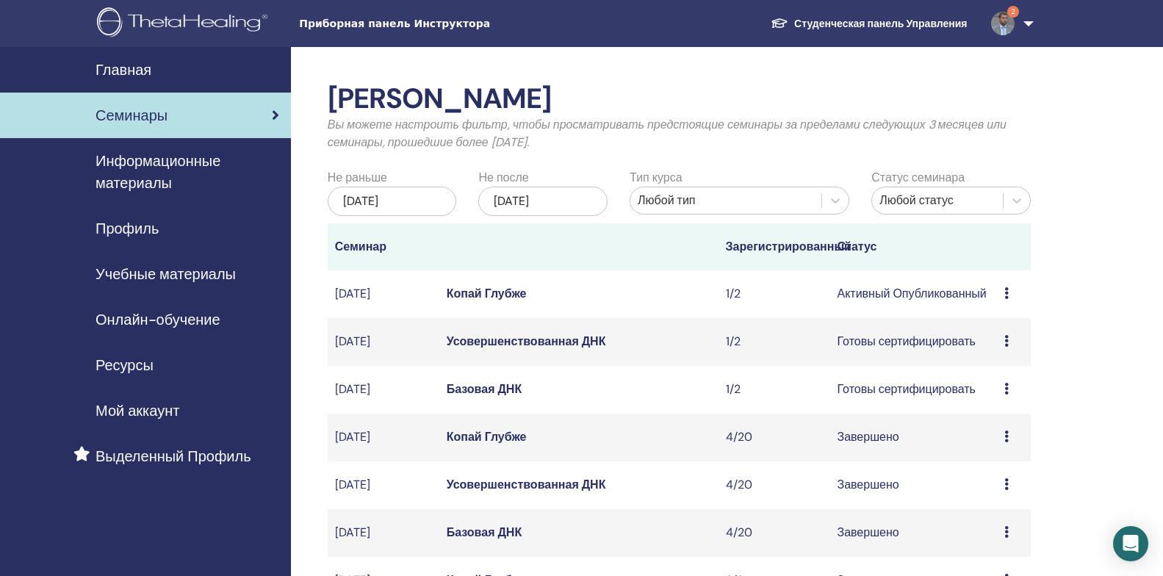
click at [464, 295] on ya-tr-span "Копай Глубже" at bounding box center [487, 293] width 80 height 15
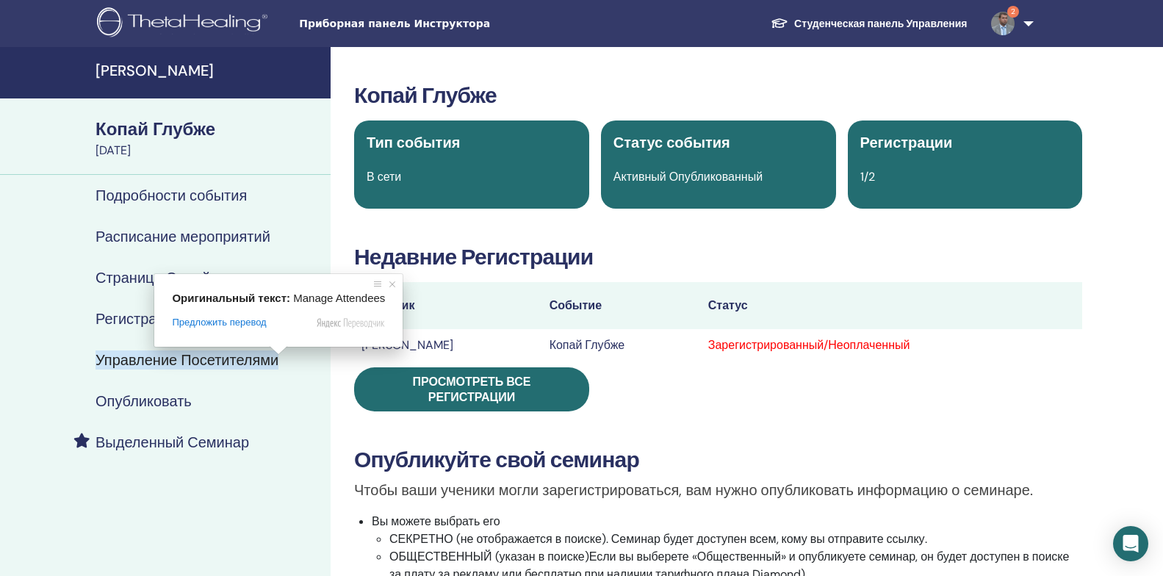
click at [267, 358] on body "Приборная панель Инструктора Студенческая панель Управления 2 AS Andrey Sidelni…" at bounding box center [581, 288] width 1163 height 576
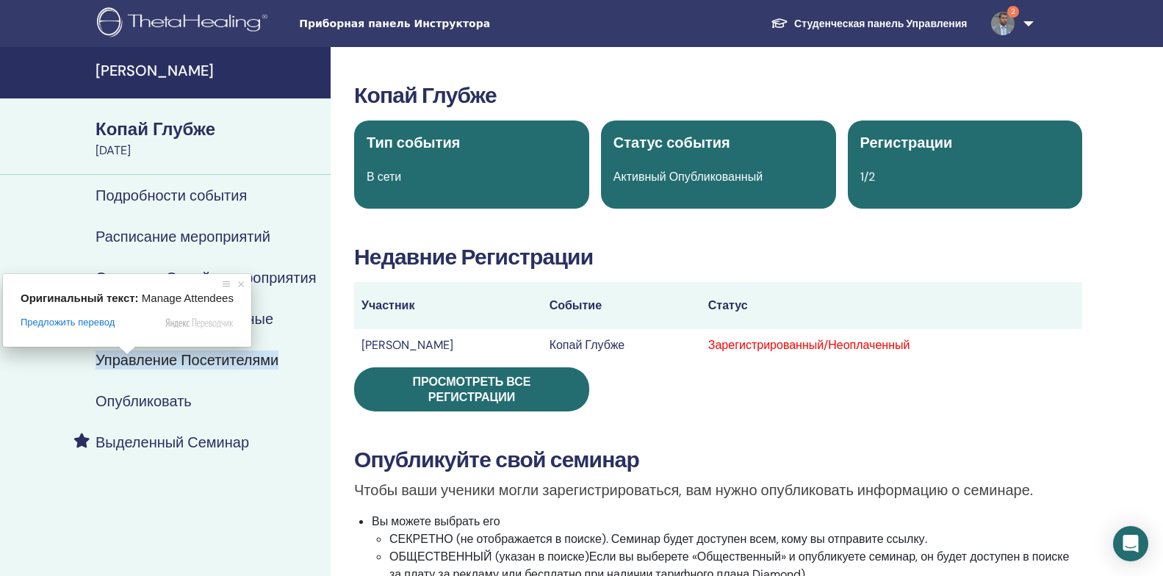
click at [114, 364] on ya-tr-span "Управление Посетителями" at bounding box center [186, 359] width 183 height 19
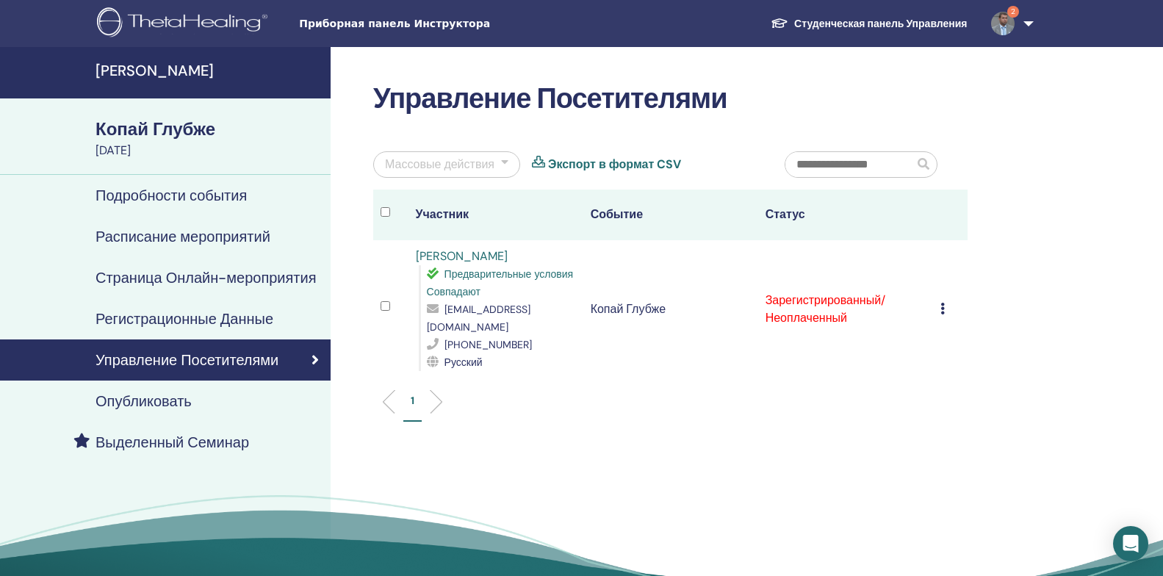
click at [941, 306] on div "Cancel Registration Do not auto-certify Mark as Paid Mark as Unpaid Mark as Abs…" at bounding box center [950, 309] width 21 height 18
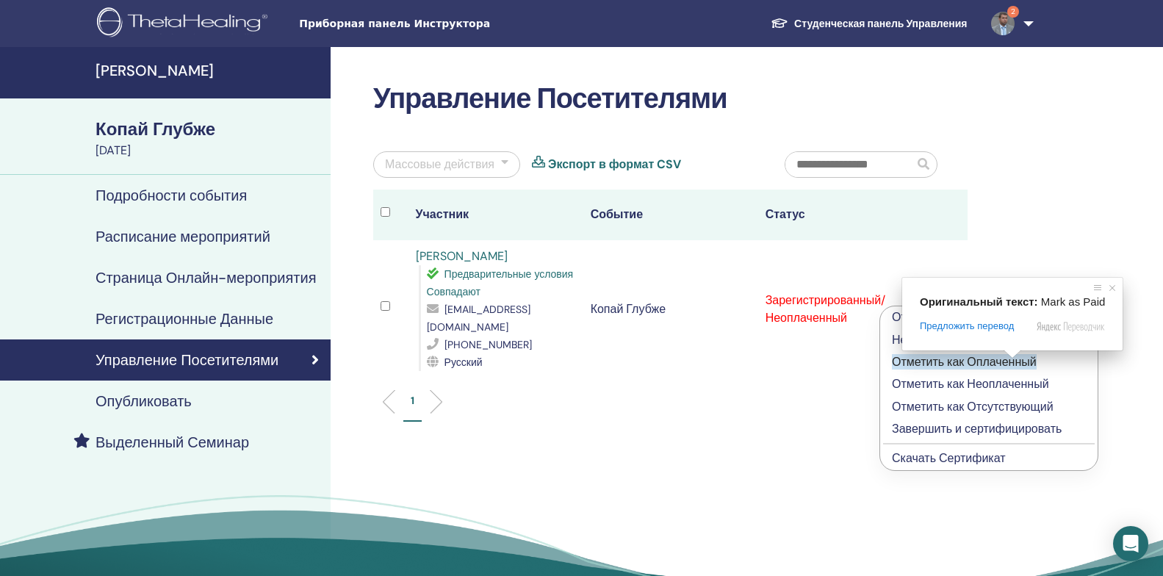
click at [1014, 362] on ya-tr-span "Отметить как Оплаченный" at bounding box center [964, 361] width 145 height 15
